Goal: Task Accomplishment & Management: Manage account settings

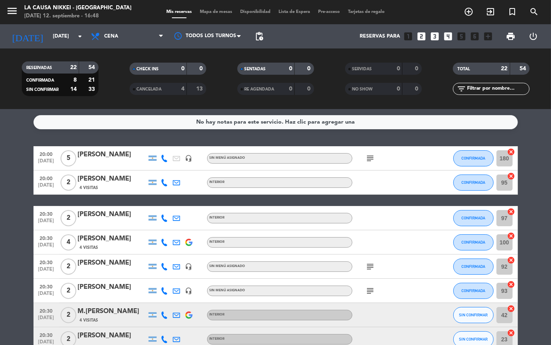
click at [374, 157] on icon "subject" at bounding box center [371, 159] width 10 height 10
click at [371, 264] on icon "subject" at bounding box center [371, 267] width 10 height 10
click at [369, 287] on icon "subject" at bounding box center [371, 291] width 10 height 10
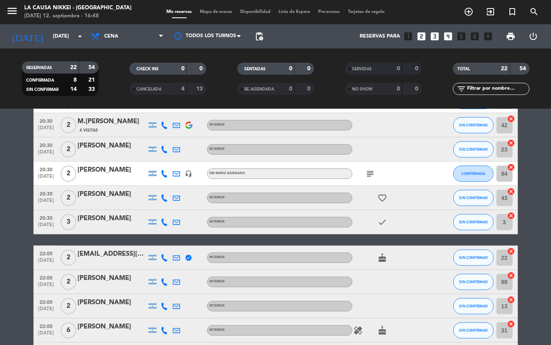
scroll to position [177, 0]
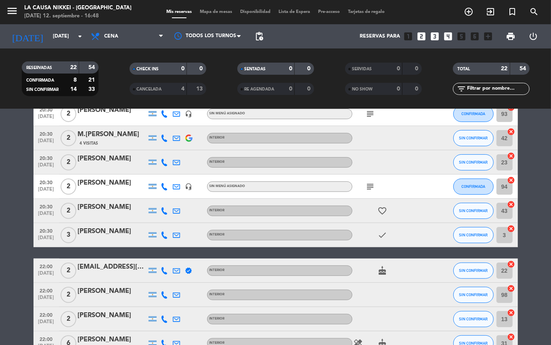
click at [372, 191] on icon "subject" at bounding box center [371, 187] width 10 height 10
click at [383, 207] on icon "favorite_border" at bounding box center [383, 211] width 10 height 10
click at [382, 237] on icon "check" at bounding box center [383, 235] width 10 height 10
click at [381, 274] on icon "cake" at bounding box center [383, 271] width 10 height 10
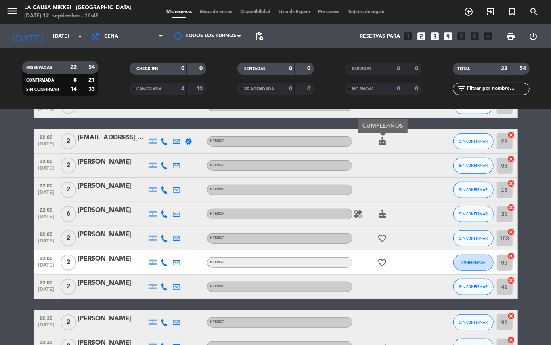
scroll to position [313, 0]
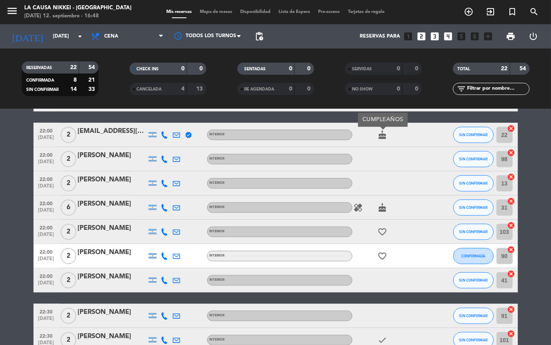
click at [358, 207] on icon "healing" at bounding box center [359, 208] width 10 height 10
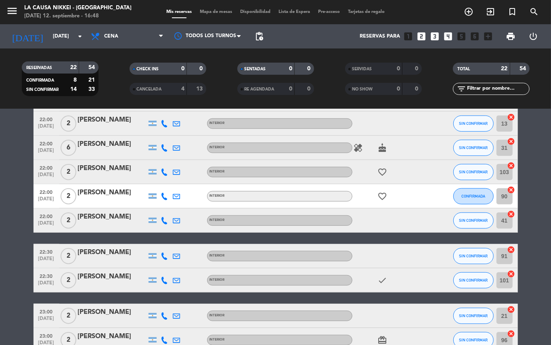
scroll to position [407, 0]
